Goal: Task Accomplishment & Management: Complete application form

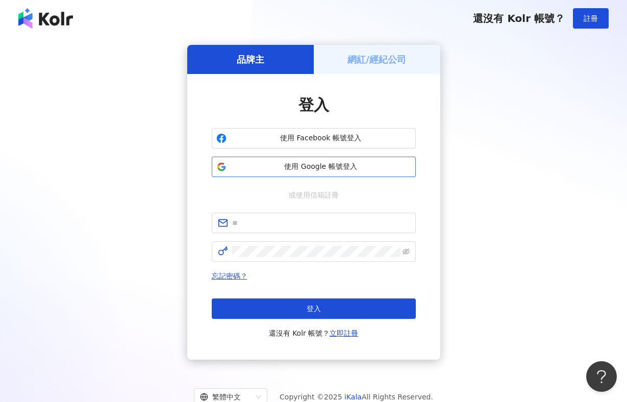
click at [307, 162] on span "使用 Google 帳號登入" at bounding box center [321, 167] width 181 height 10
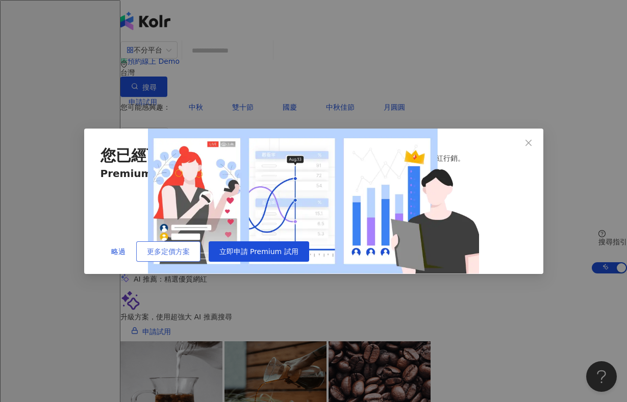
click at [190, 256] on span "更多定價方案" at bounding box center [168, 251] width 43 height 8
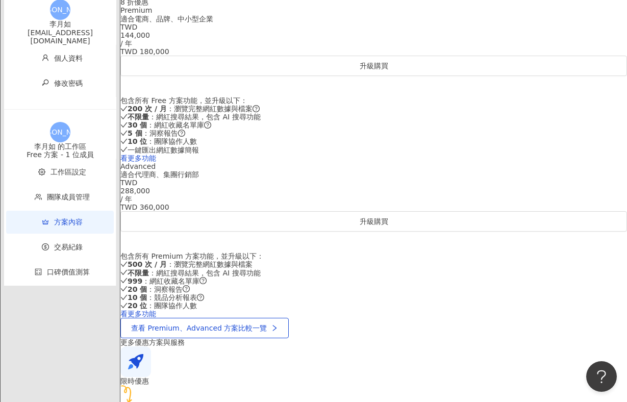
scroll to position [430, 0]
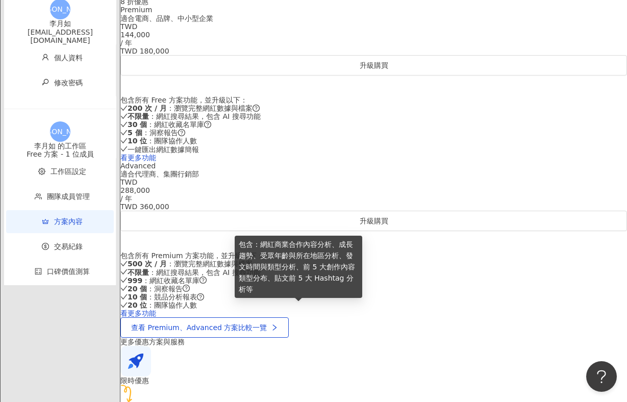
click at [260, 112] on icon "question-circle" at bounding box center [256, 108] width 7 height 7
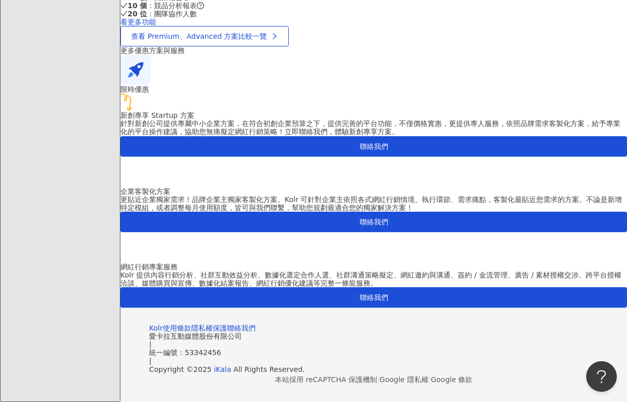
scroll to position [846, 0]
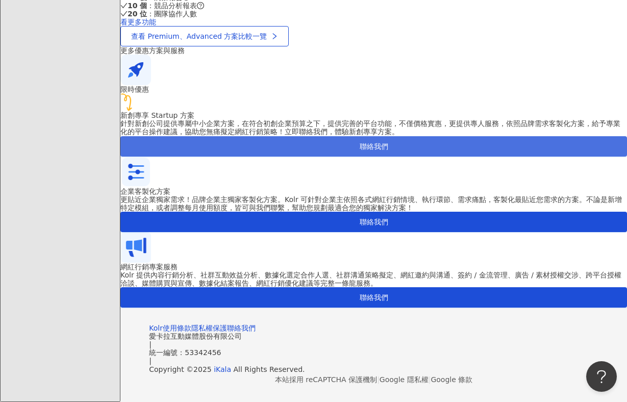
click at [360, 151] on span "聯絡我們" at bounding box center [374, 146] width 29 height 8
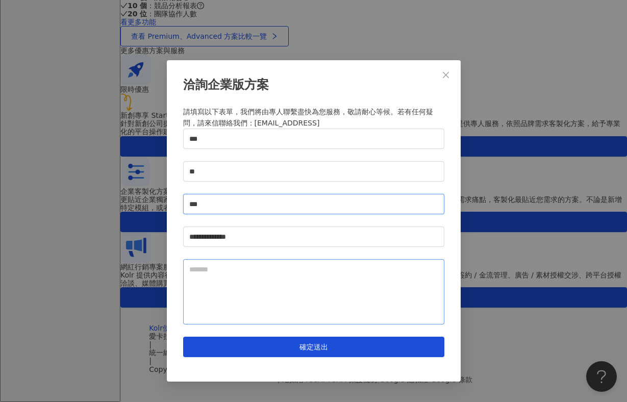
type input "***"
click at [286, 304] on textarea at bounding box center [313, 291] width 261 height 65
type textarea "*"
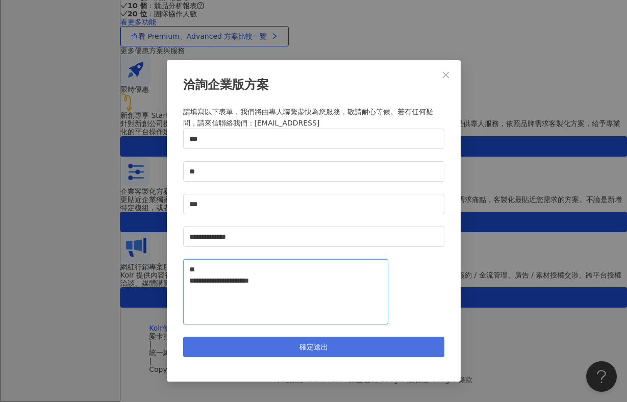
type textarea "**********"
click at [314, 351] on span "確定送出" at bounding box center [314, 347] width 29 height 8
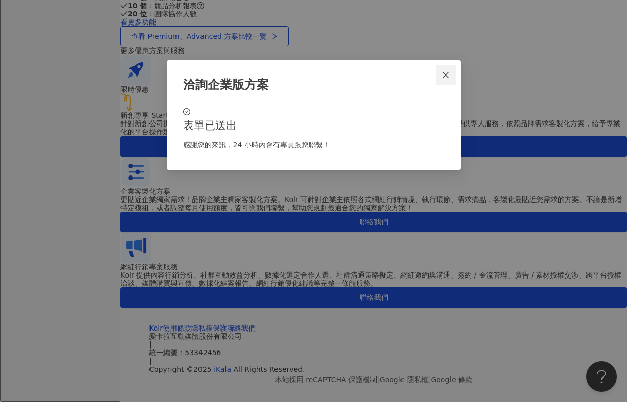
click at [445, 76] on icon "close" at bounding box center [446, 75] width 6 height 6
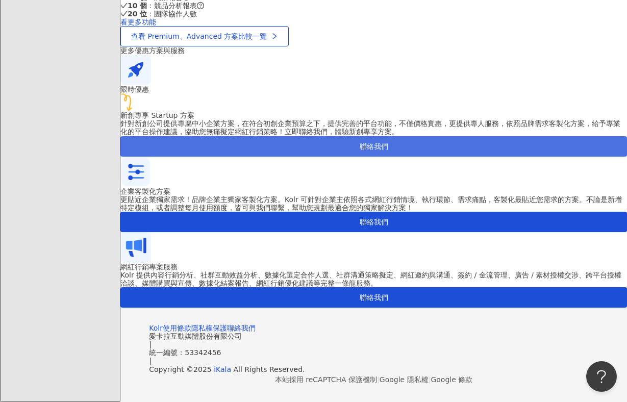
click at [360, 151] on span "聯絡我們" at bounding box center [374, 146] width 29 height 8
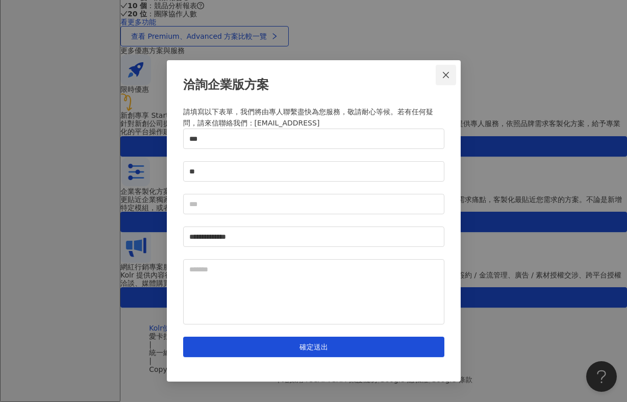
click at [445, 72] on icon "close" at bounding box center [446, 75] width 8 height 8
